Goal: Communication & Community: Ask a question

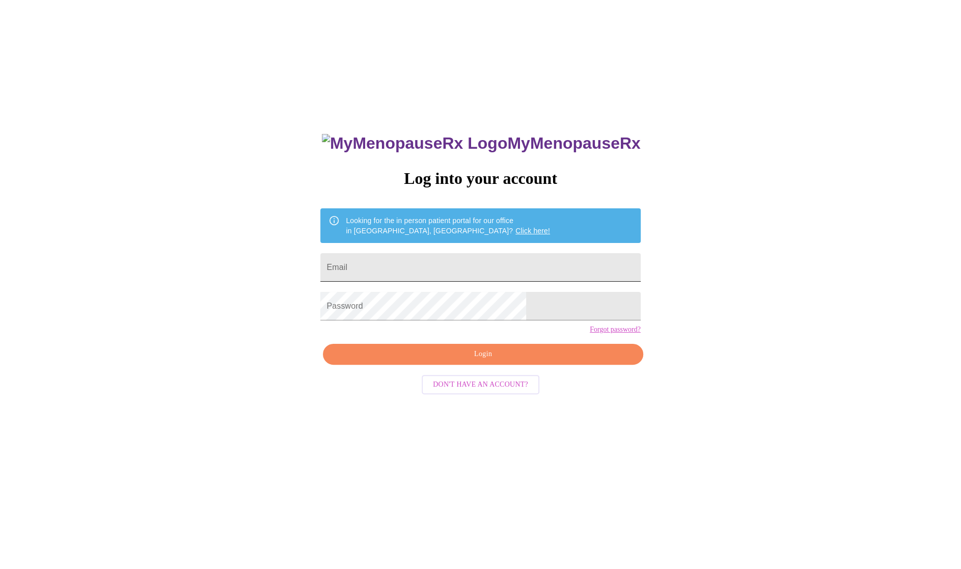
click at [488, 266] on input "Email" at bounding box center [480, 267] width 320 height 29
click at [443, 258] on input "Email" at bounding box center [480, 267] width 320 height 29
paste input "[EMAIL_ADDRESS][DOMAIN_NAME]"
type input "[EMAIL_ADDRESS][DOMAIN_NAME]"
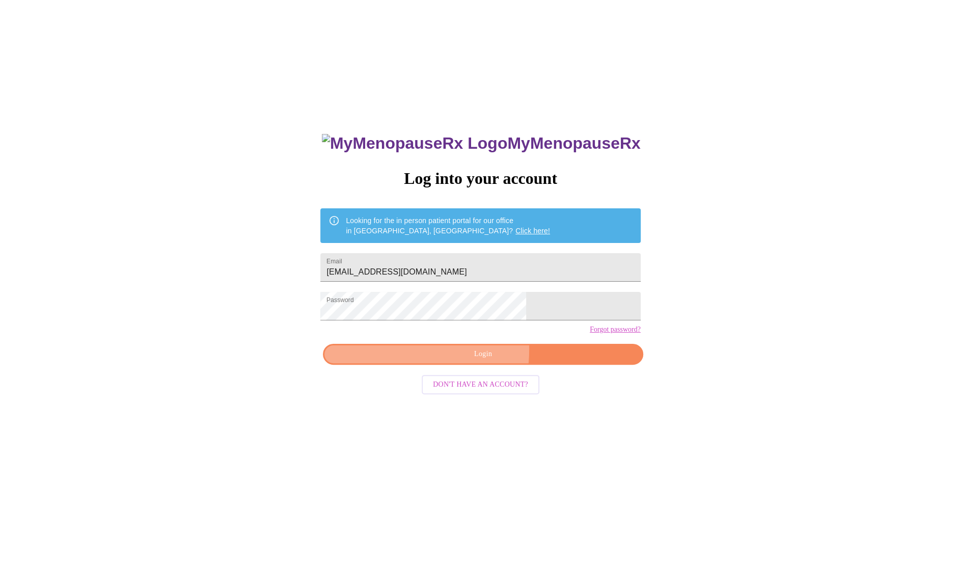
click at [407, 361] on span "Login" at bounding box center [483, 354] width 297 height 13
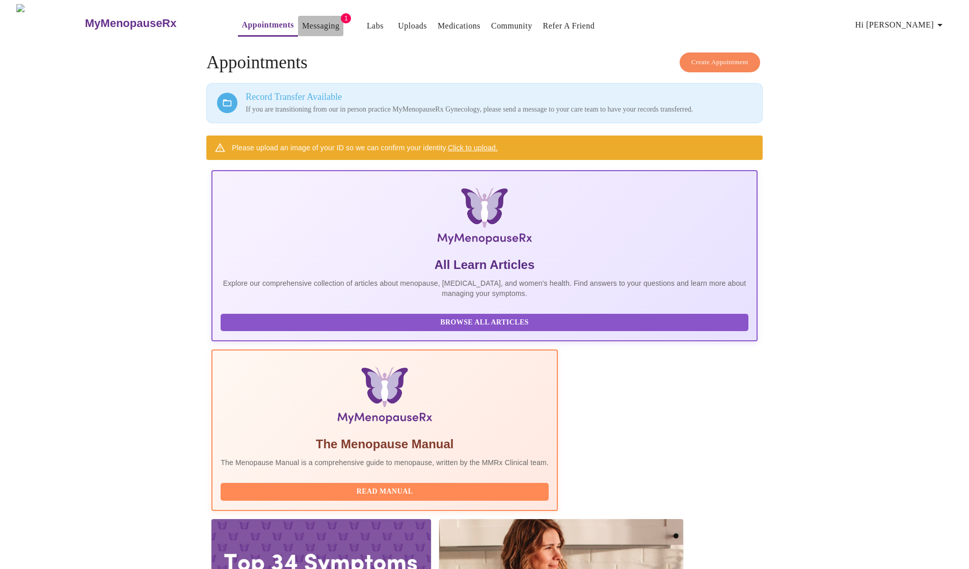
click at [302, 22] on link "Messaging" at bounding box center [320, 26] width 37 height 14
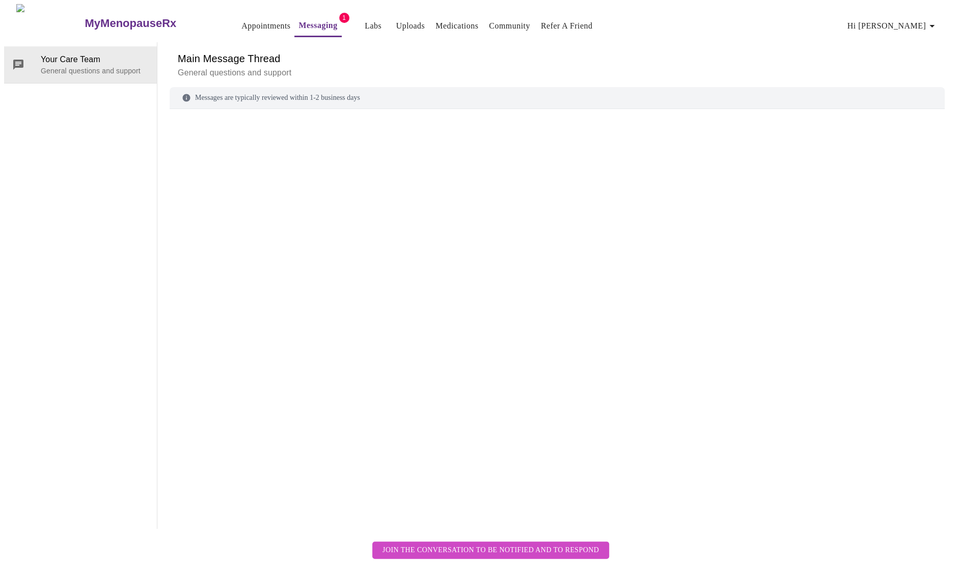
scroll to position [38, 0]
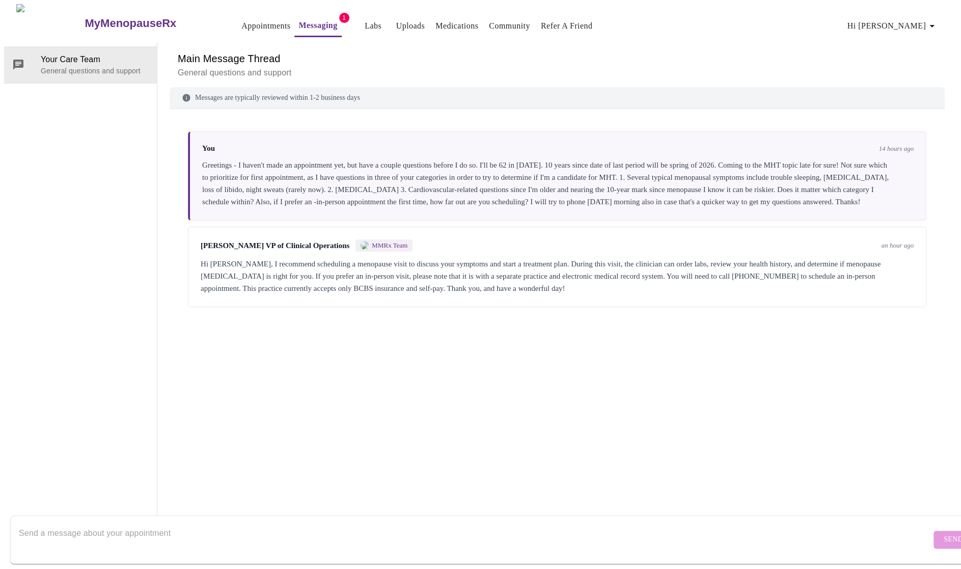
click at [113, 529] on textarea "Send a message about your appointment" at bounding box center [475, 539] width 913 height 33
drag, startPoint x: 140, startPoint y: 525, endPoint x: 296, endPoint y: 525, distance: 155.9
click at [291, 526] on textarea "Thanks for your quick response. Are there different physicians" at bounding box center [475, 539] width 913 height 33
click at [19, 523] on textarea "Thanks for your quick response." at bounding box center [475, 539] width 913 height 33
click at [147, 534] on textarea "[PERSON_NAME], Thanks for your quick response." at bounding box center [475, 539] width 913 height 33
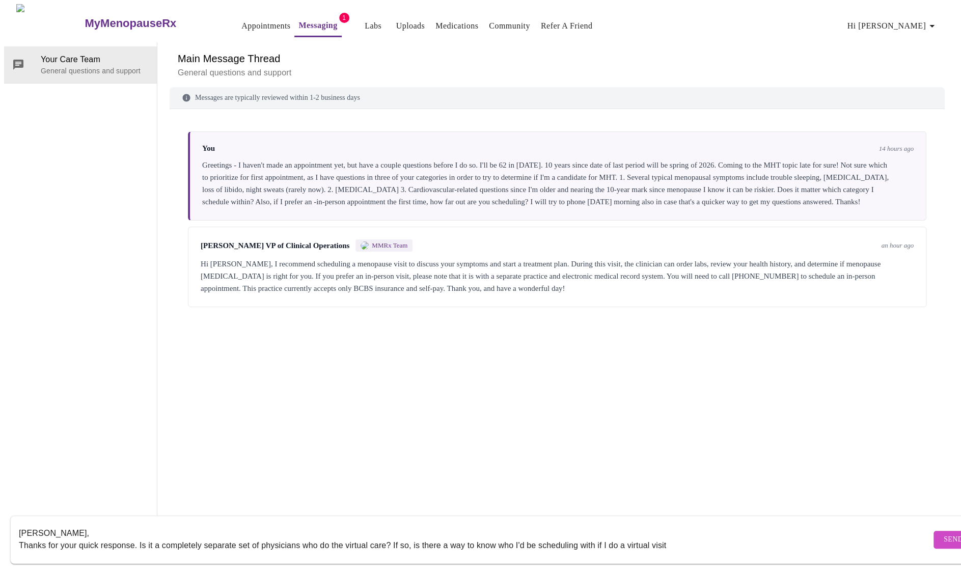
drag, startPoint x: 619, startPoint y: 535, endPoint x: 700, endPoint y: 539, distance: 81.1
click at [700, 539] on textarea "[PERSON_NAME], Thanks for your quick response. Is it a completely separate set …" at bounding box center [475, 539] width 913 height 33
click at [344, 536] on textarea "[PERSON_NAME], Thanks for your quick response. Is it a completely separate set …" at bounding box center [475, 539] width 913 height 33
drag, startPoint x: 608, startPoint y: 538, endPoint x: 634, endPoint y: 537, distance: 26.0
click at [634, 537] on textarea "[PERSON_NAME], Thanks for your quick response. Is it a completely separate set …" at bounding box center [475, 539] width 913 height 33
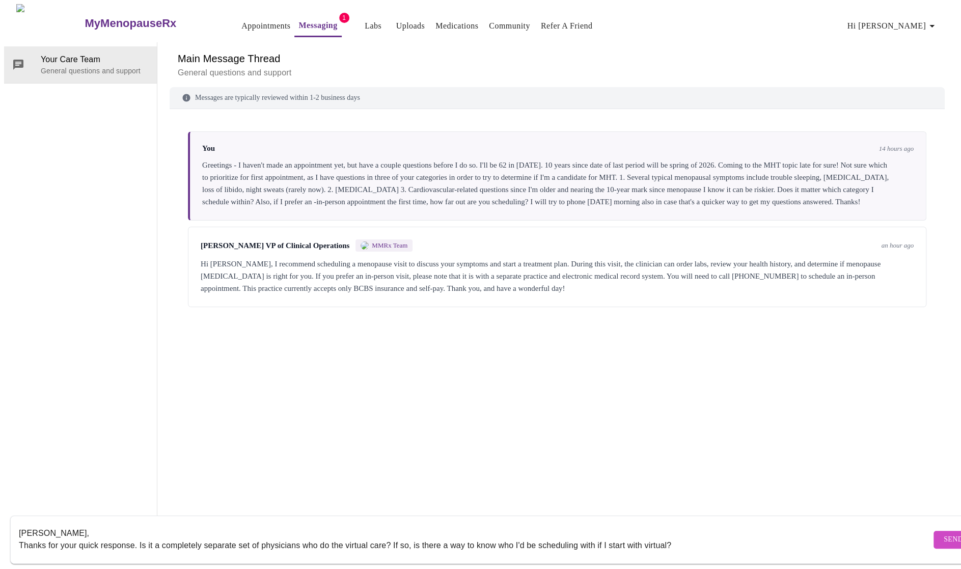
click at [694, 538] on textarea "[PERSON_NAME], Thanks for your quick response. Is it a completely separate set …" at bounding box center [475, 539] width 913 height 33
click at [839, 537] on textarea "[PERSON_NAME], Thanks for your quick response. Is it a completely separate set …" at bounding box center [475, 539] width 913 height 33
click at [767, 536] on textarea "[PERSON_NAME], Thanks for your quick response. Is it a completely separate set …" at bounding box center [475, 539] width 913 height 33
click at [777, 535] on textarea "[PERSON_NAME], Thanks for your quick response. Is it a completely separate set …" at bounding box center [475, 539] width 913 height 33
click at [837, 536] on textarea "[PERSON_NAME], Thanks for your quick response. Is it a completely separate set …" at bounding box center [475, 539] width 913 height 33
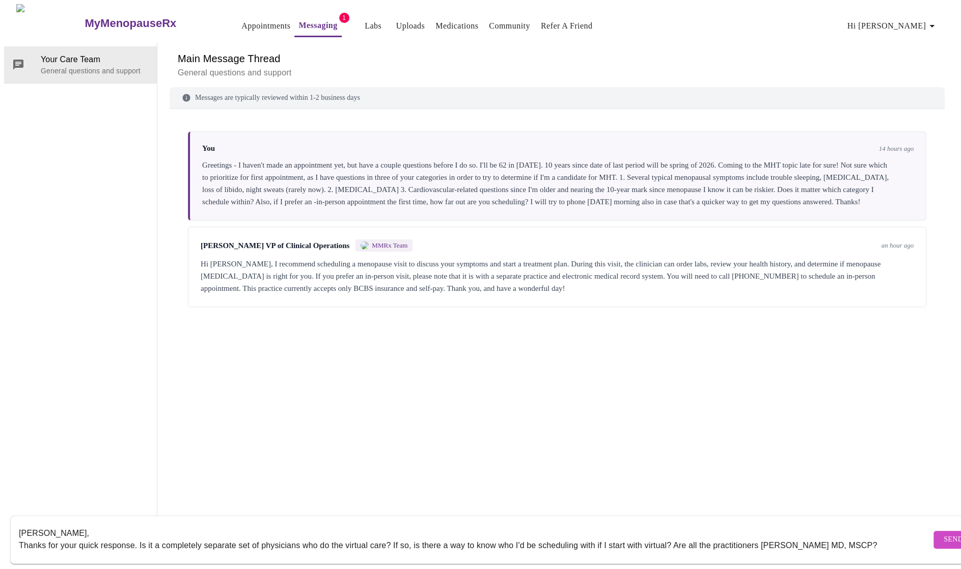
click at [829, 537] on textarea "[PERSON_NAME], Thanks for your quick response. Is it a completely separate set …" at bounding box center [475, 539] width 913 height 33
click at [838, 535] on textarea "[PERSON_NAME], Thanks for your quick response. Is it a completely separate set …" at bounding box center [475, 539] width 913 height 33
click at [713, 537] on textarea "[PERSON_NAME], Thanks for your quick response. Is it a completely separate set …" at bounding box center [475, 539] width 913 height 33
click at [870, 533] on textarea "[PERSON_NAME], Thanks for your quick response. Is it a completely separate set …" at bounding box center [475, 539] width 913 height 33
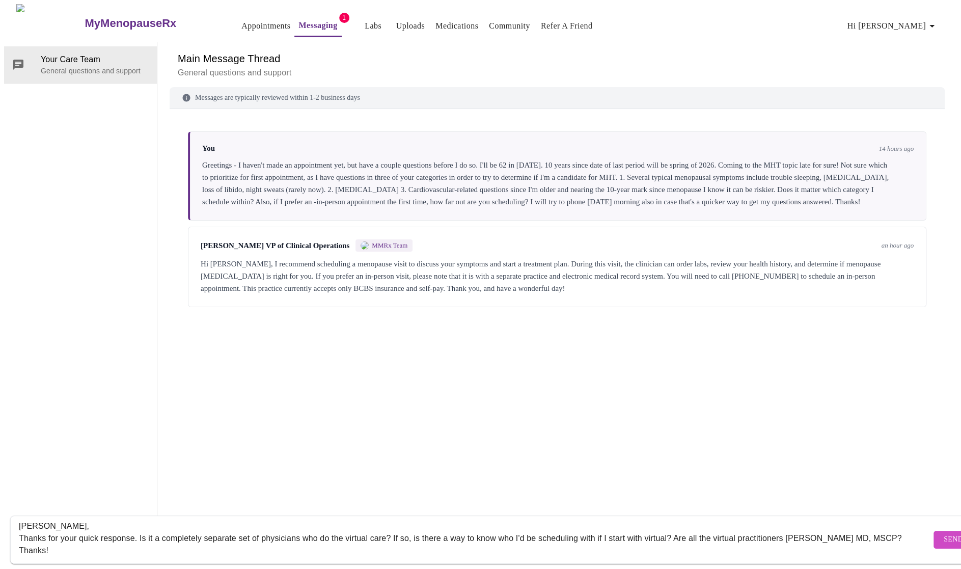
type textarea "[PERSON_NAME], Thanks for your quick response. Is it a completely separate set …"
click at [944, 533] on span "Send" at bounding box center [953, 539] width 19 height 13
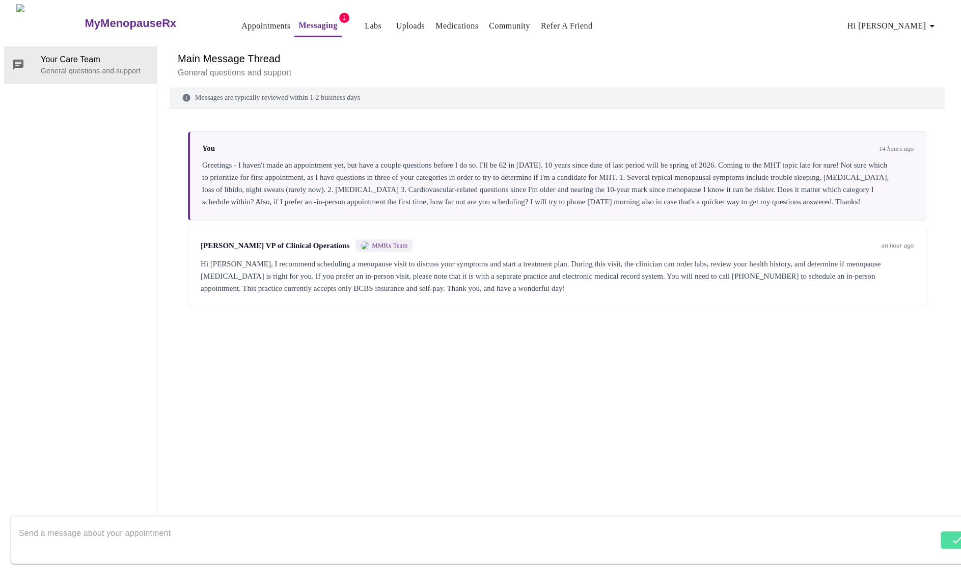
scroll to position [0, 0]
